Goal: Navigation & Orientation: Find specific page/section

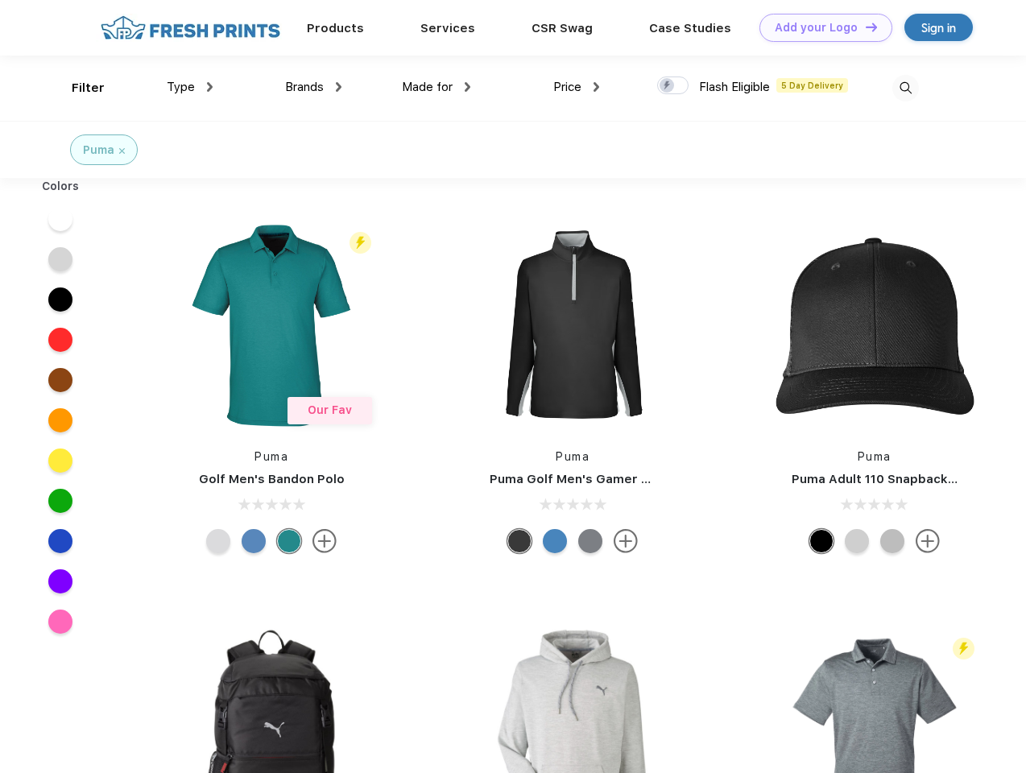
scroll to position [1, 0]
click at [820, 27] on link "Add your Logo Design Tool" at bounding box center [826, 28] width 133 height 28
click at [0, 0] on div "Design Tool" at bounding box center [0, 0] width 0 height 0
click at [865, 27] on link "Add your Logo Design Tool" at bounding box center [826, 28] width 133 height 28
click at [77, 88] on div "Filter" at bounding box center [88, 88] width 33 height 19
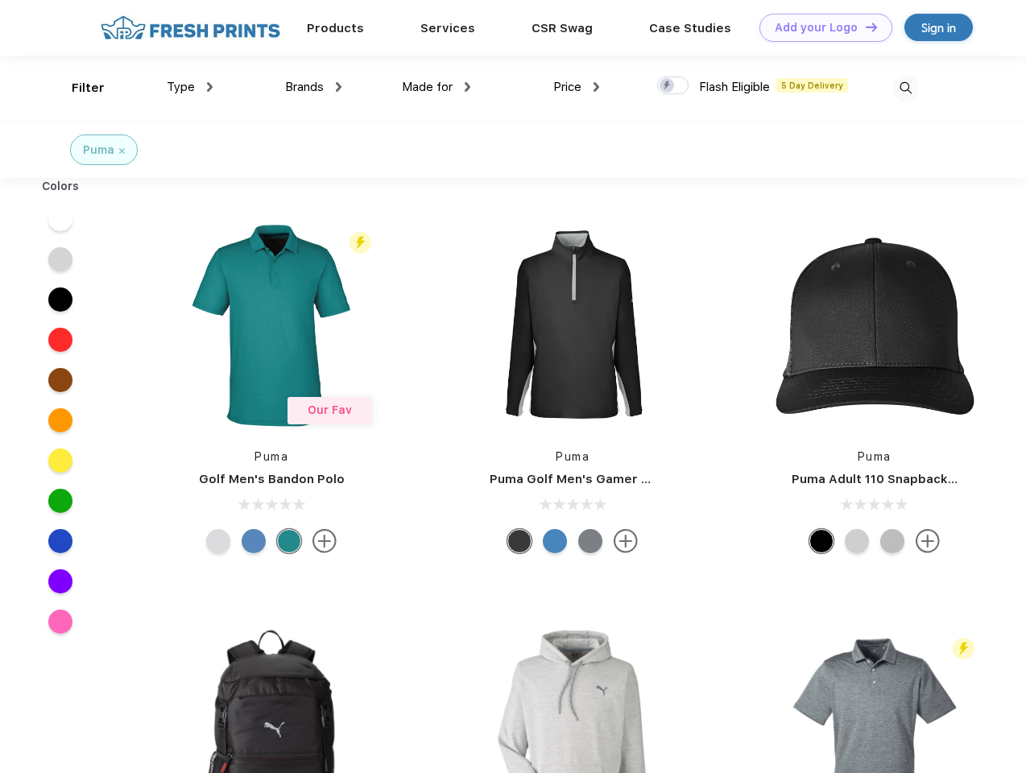
click at [190, 87] on span "Type" at bounding box center [181, 87] width 28 height 15
click at [313, 87] on span "Brands" at bounding box center [304, 87] width 39 height 15
click at [437, 87] on span "Made for" at bounding box center [427, 87] width 51 height 15
click at [577, 87] on span "Price" at bounding box center [568, 87] width 28 height 15
click at [674, 86] on div at bounding box center [672, 86] width 31 height 18
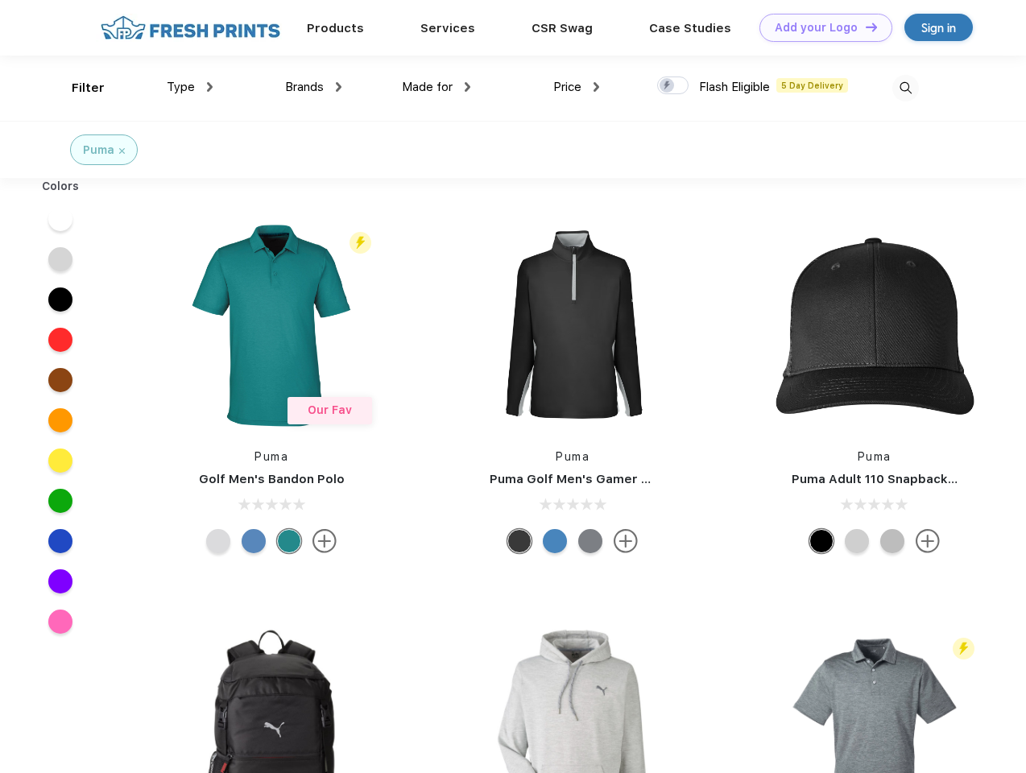
click at [668, 86] on input "checkbox" at bounding box center [662, 81] width 10 height 10
click at [906, 88] on img at bounding box center [906, 88] width 27 height 27
